Goal: Find specific page/section: Find specific page/section

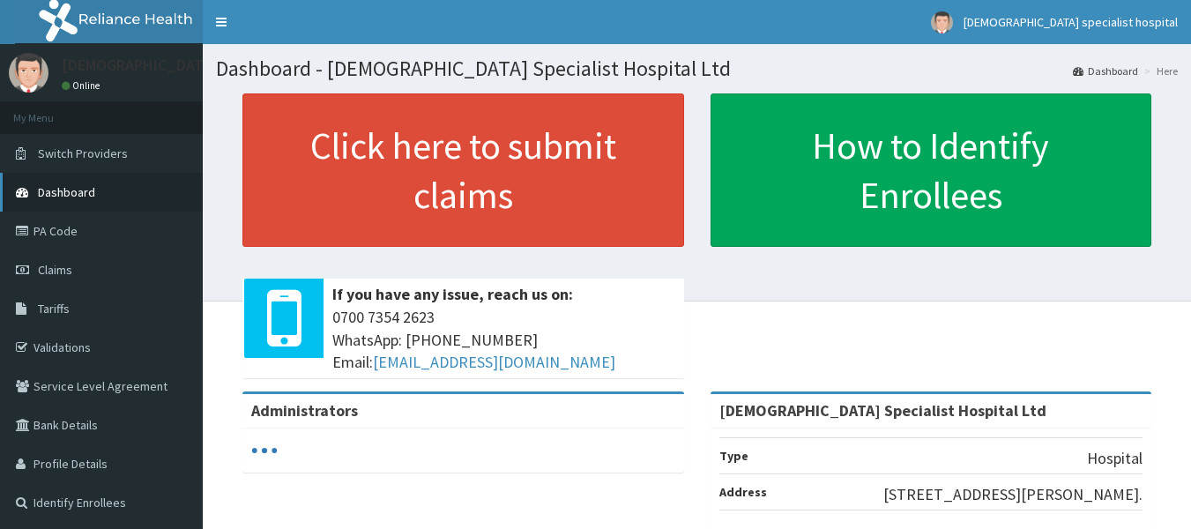
click at [64, 200] on link "Dashboard" at bounding box center [101, 192] width 203 height 39
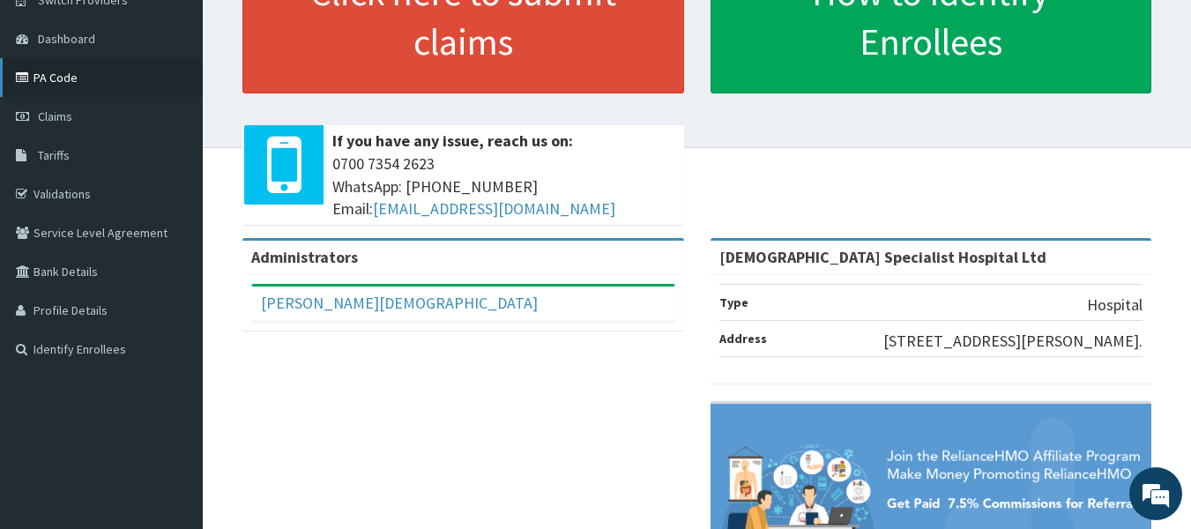
scroll to position [176, 0]
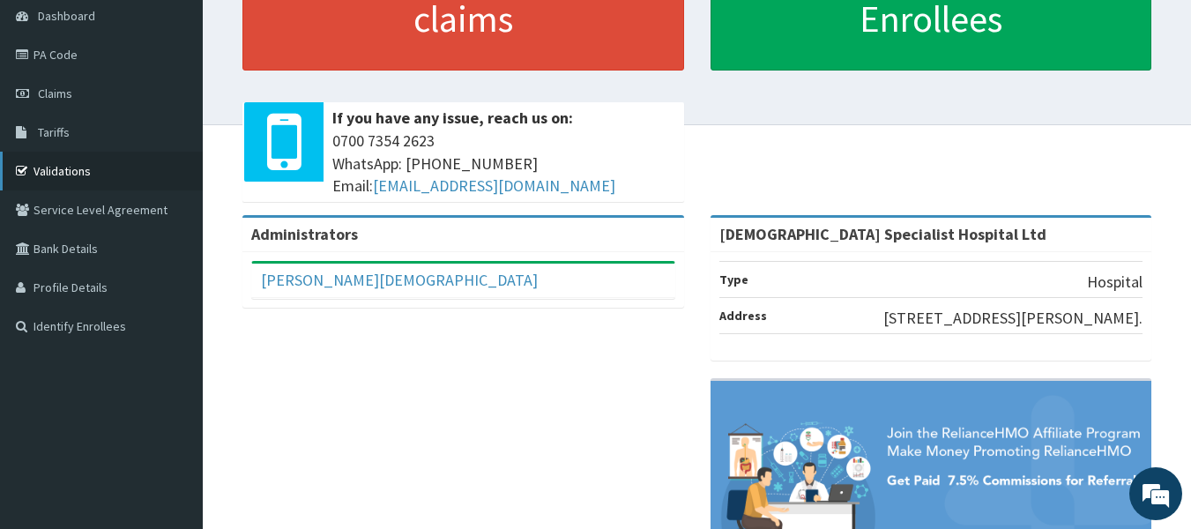
click at [115, 180] on link "Validations" at bounding box center [101, 171] width 203 height 39
